Goal: Information Seeking & Learning: Find specific fact

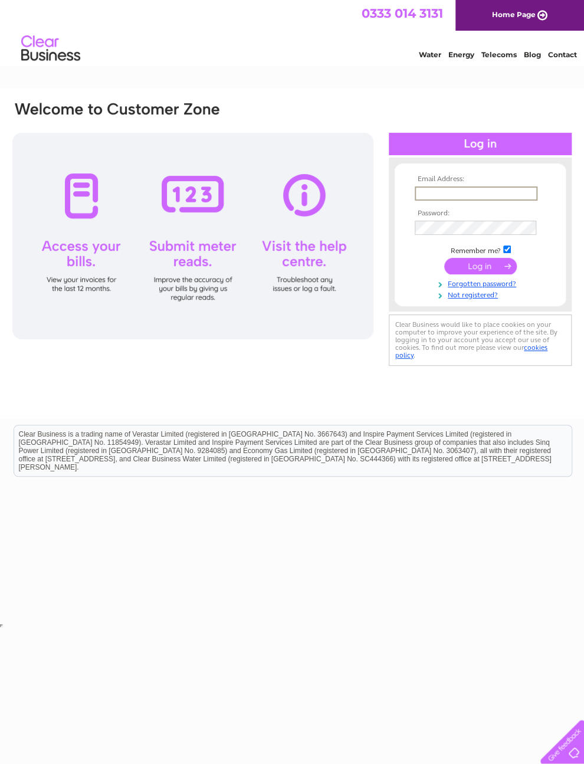
type input "carolxxxxxx@hotmail.com"
click at [480, 270] on input "submit" at bounding box center [480, 265] width 73 height 17
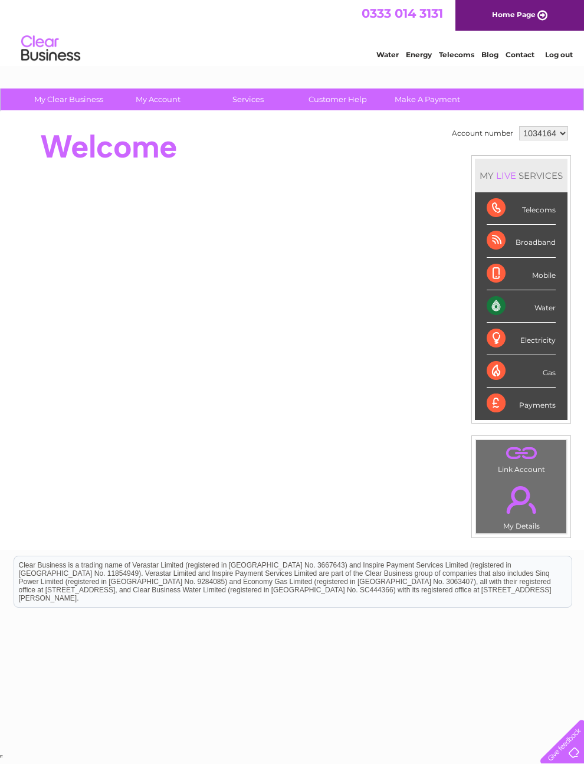
click at [322, 106] on link "Customer Help" at bounding box center [337, 99] width 97 height 22
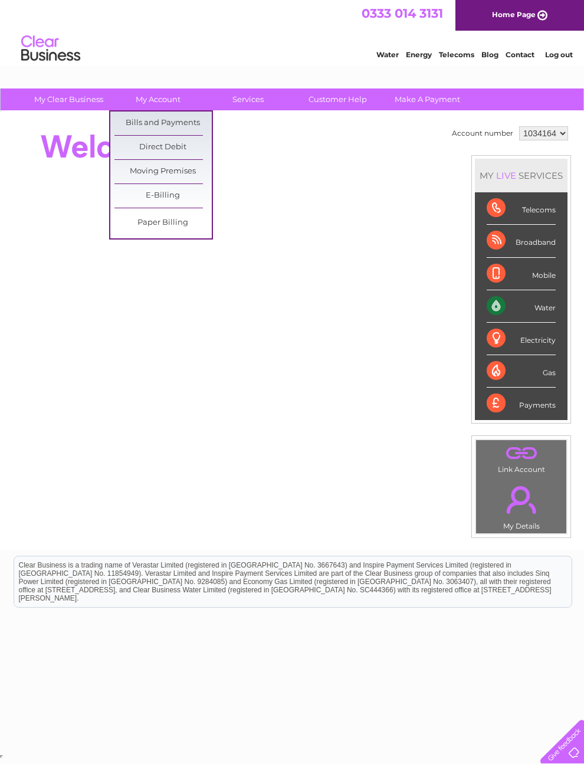
click at [434, 539] on div "Account number 1034164 MY LIVE SERVICES Telecoms Broadband Mobile Water Electri…" at bounding box center [292, 330] width 584 height 438
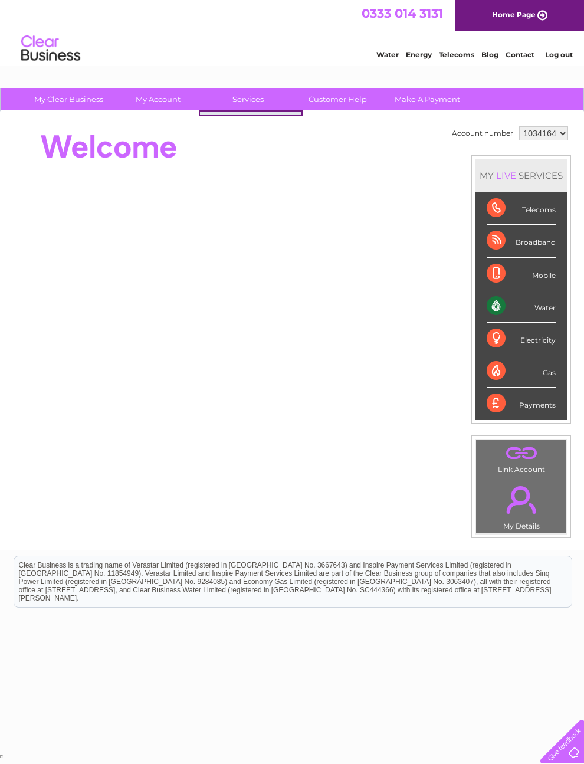
click at [357, 88] on link "Customer Help" at bounding box center [337, 99] width 97 height 22
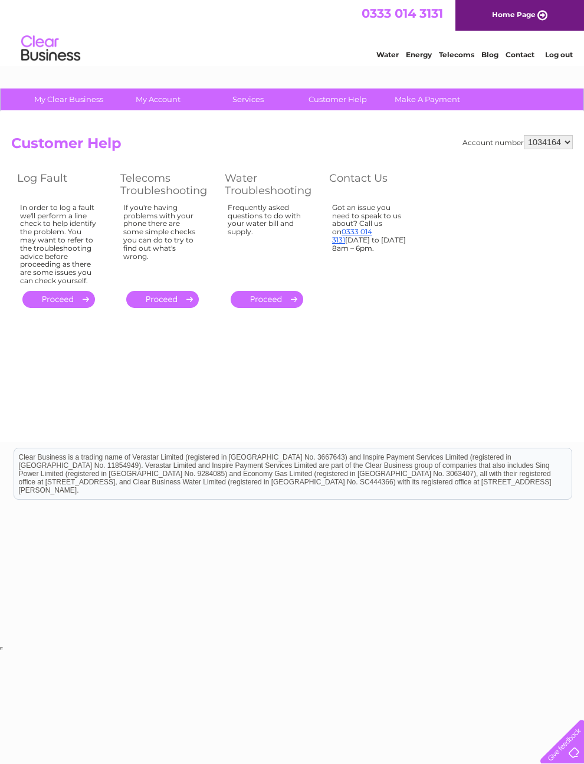
click at [551, 143] on select "1034164" at bounding box center [548, 142] width 49 height 14
